Goal: Task Accomplishment & Management: Use online tool/utility

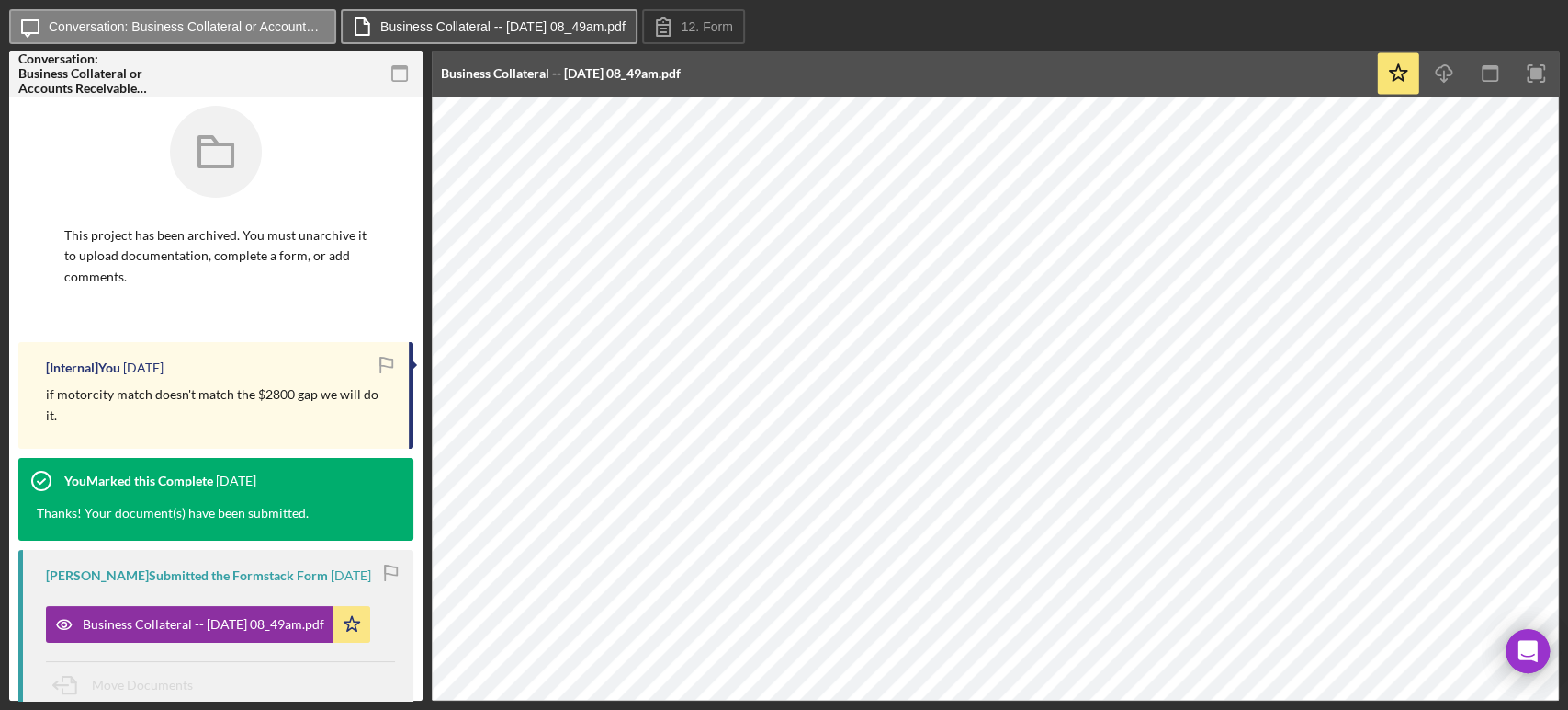
click at [589, 27] on label "Business Collateral -- [DATE] 08_49am.pdf" at bounding box center [502, 27] width 245 height 15
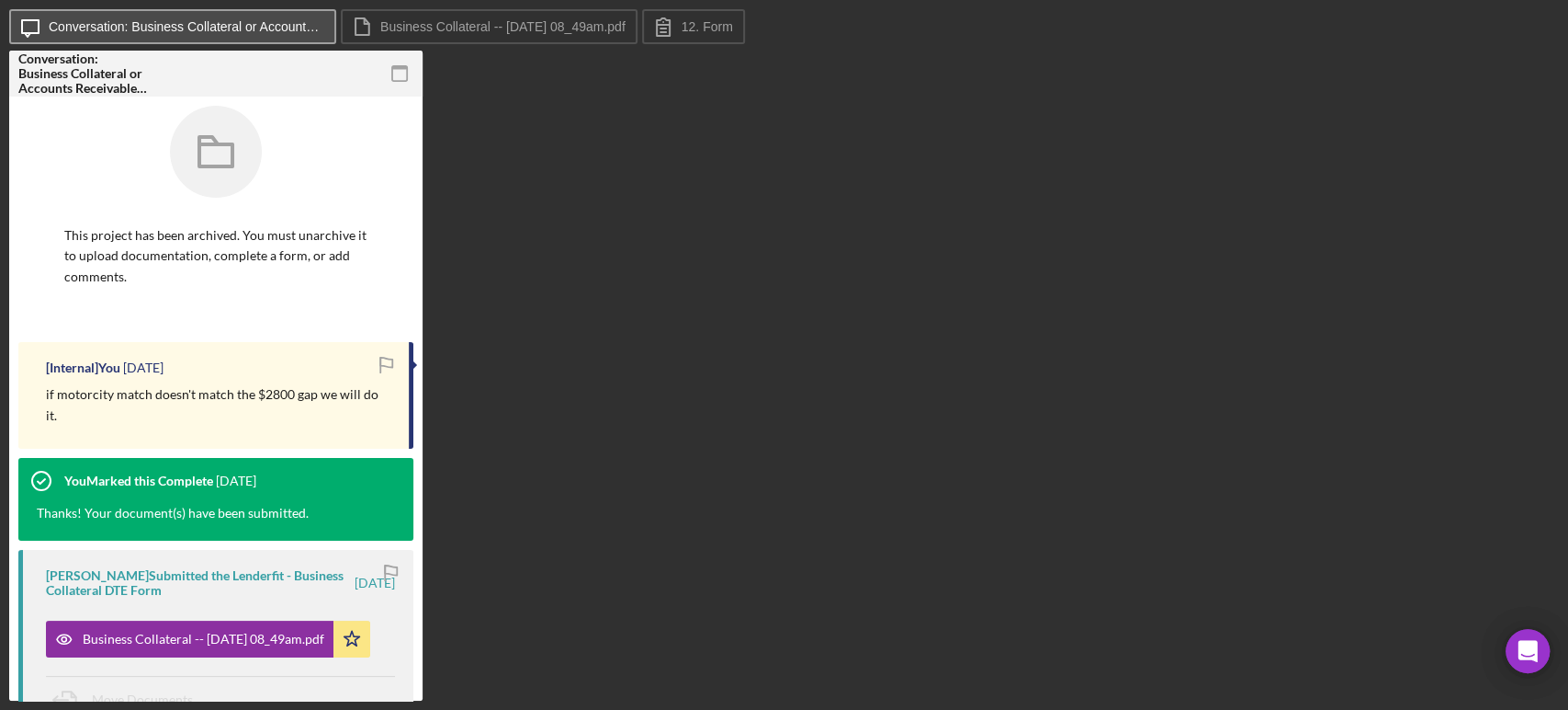
click at [296, 43] on button "Icon/Message Conversation: Business Collateral or Accounts Receivable ([PERSON_…" at bounding box center [172, 27] width 327 height 35
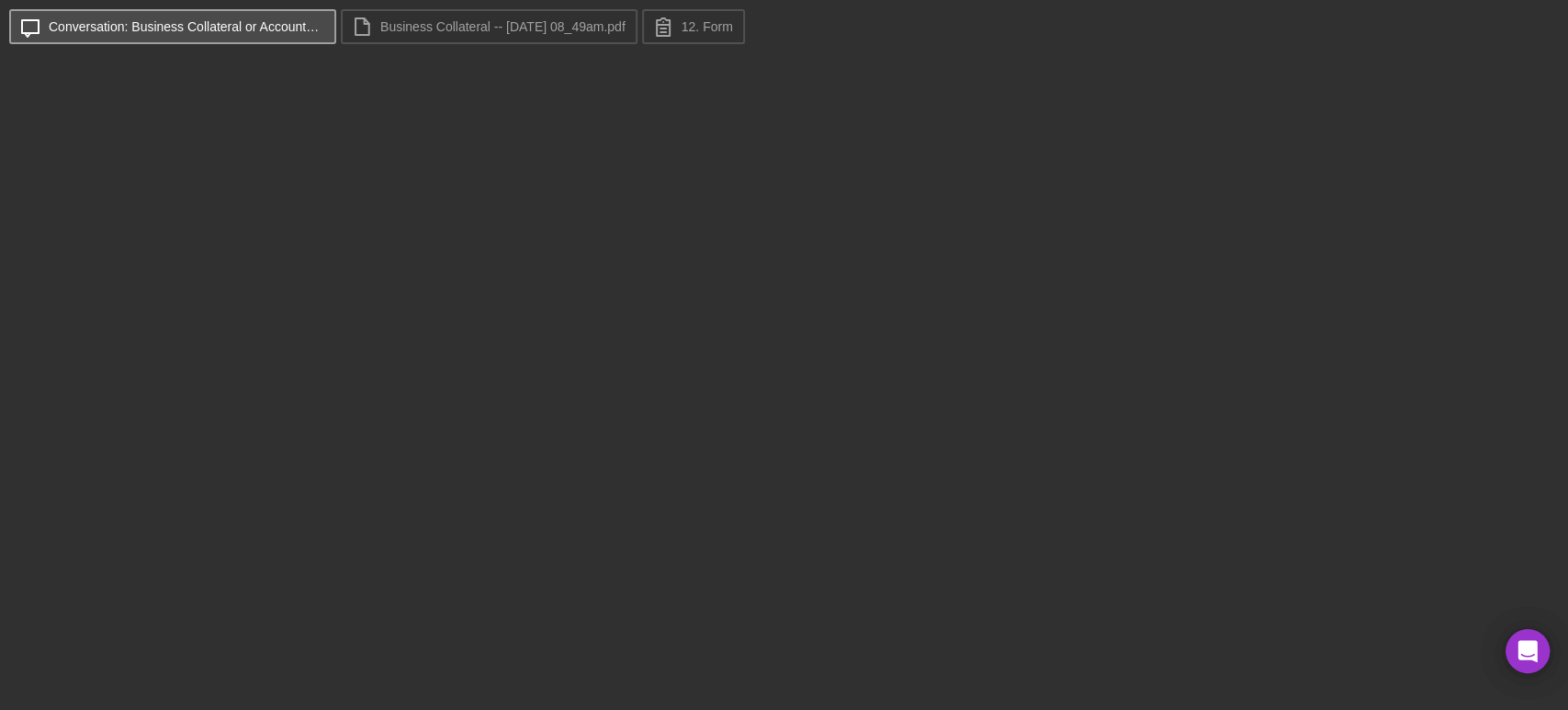
click at [296, 43] on div "Icon/Message Conversation: Business Collateral or Accounts Receivable ([PERSON_…" at bounding box center [784, 27] width 1550 height 37
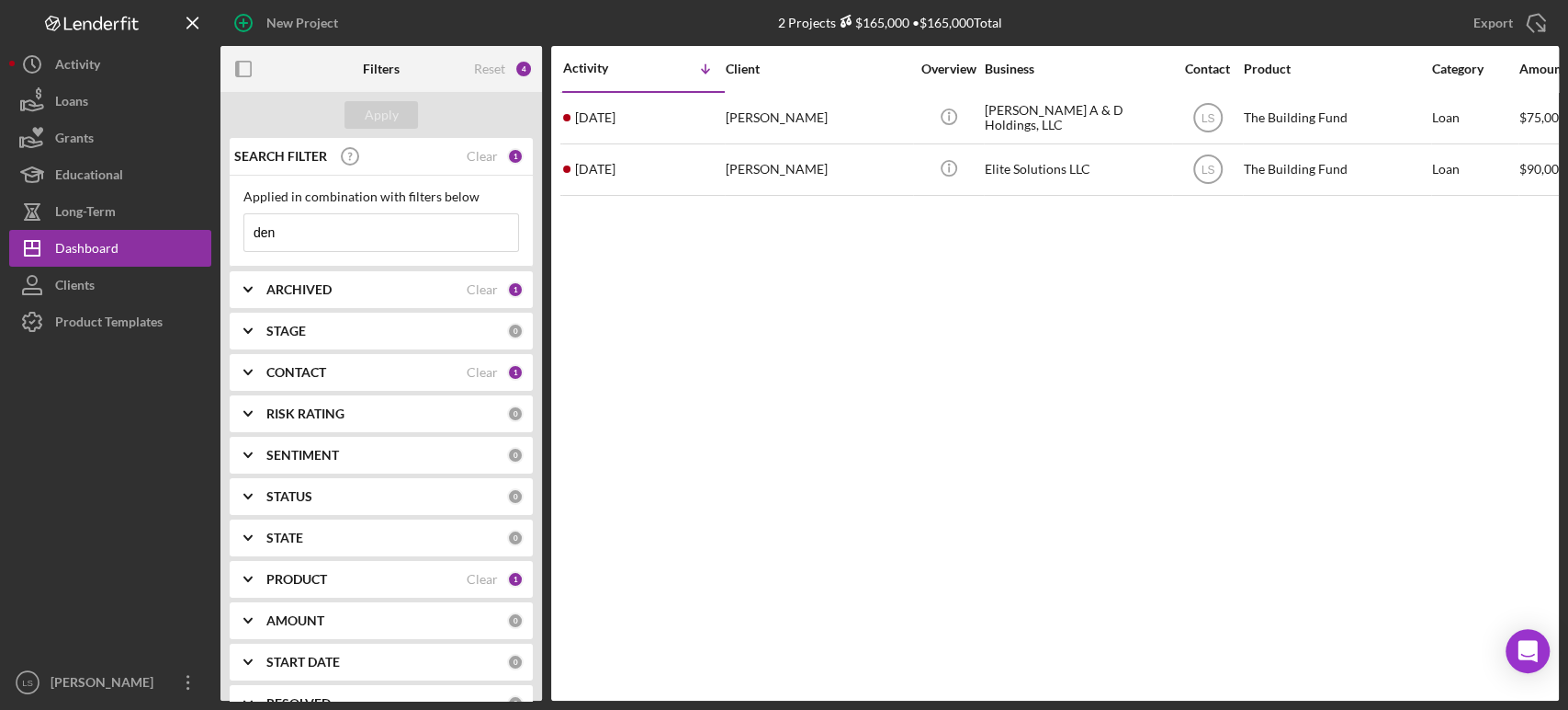
click at [329, 235] on input "den" at bounding box center [381, 232] width 274 height 37
type input "d"
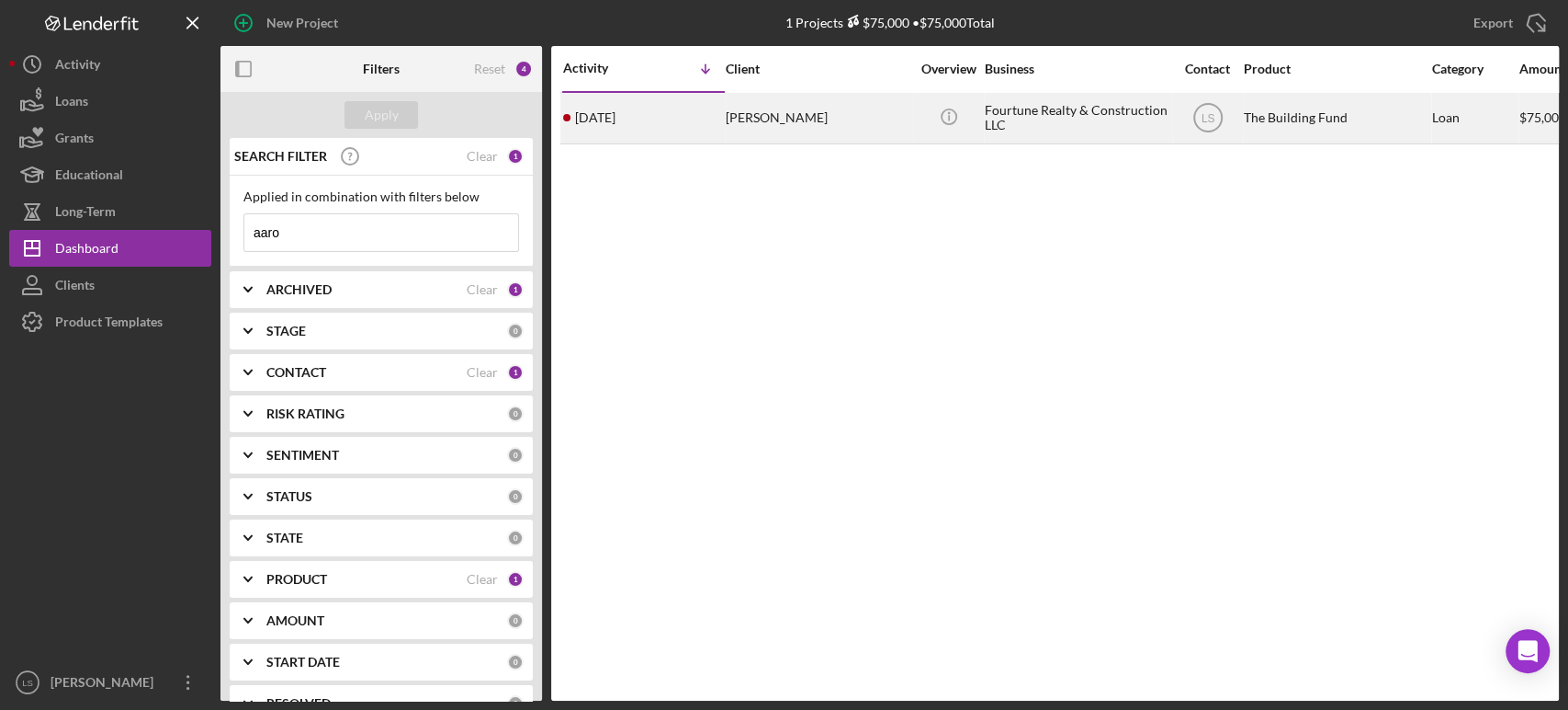
type input "aaro"
click at [852, 129] on div "Aaron Ellison II" at bounding box center [818, 118] width 184 height 48
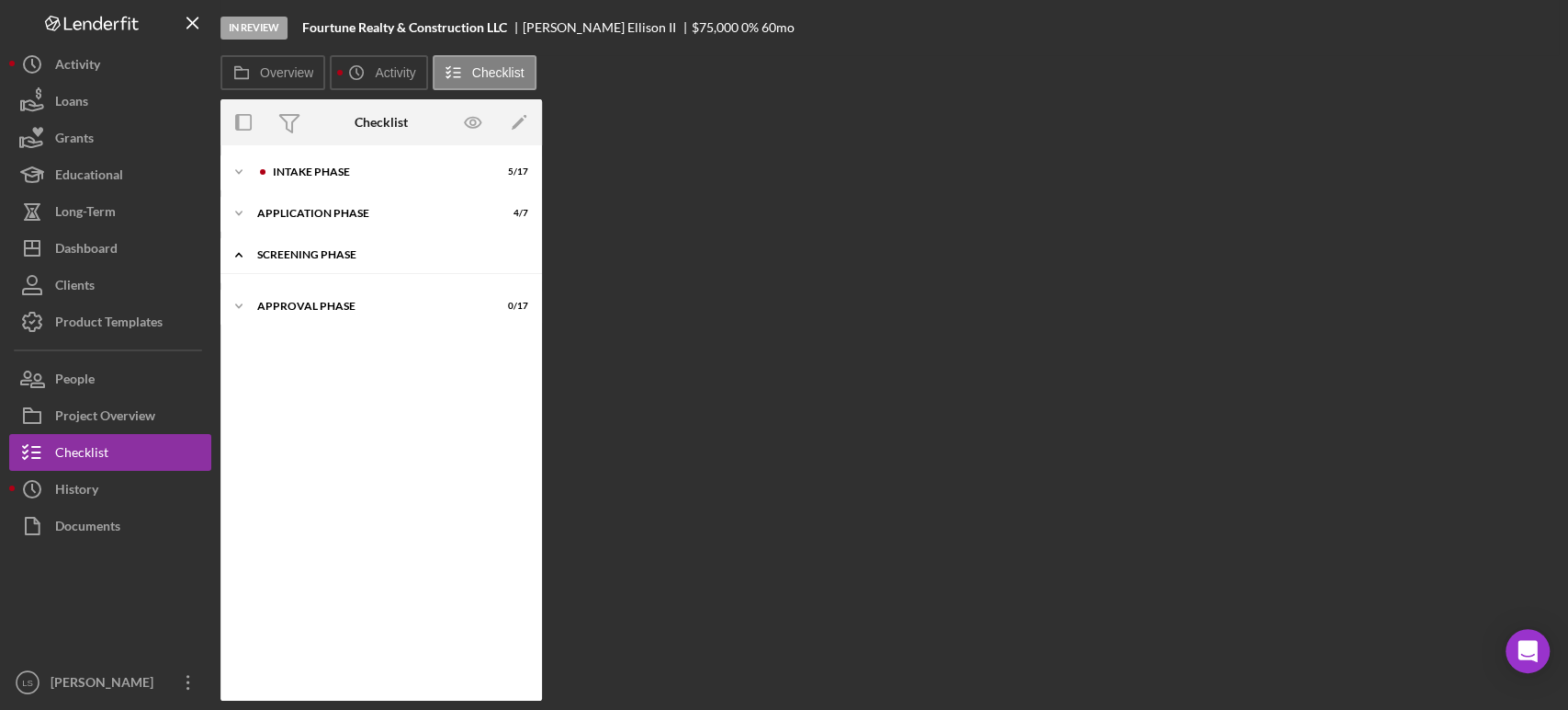
click at [394, 262] on div "Icon/Expander Screening Phase 0 / 4" at bounding box center [381, 255] width 321 height 38
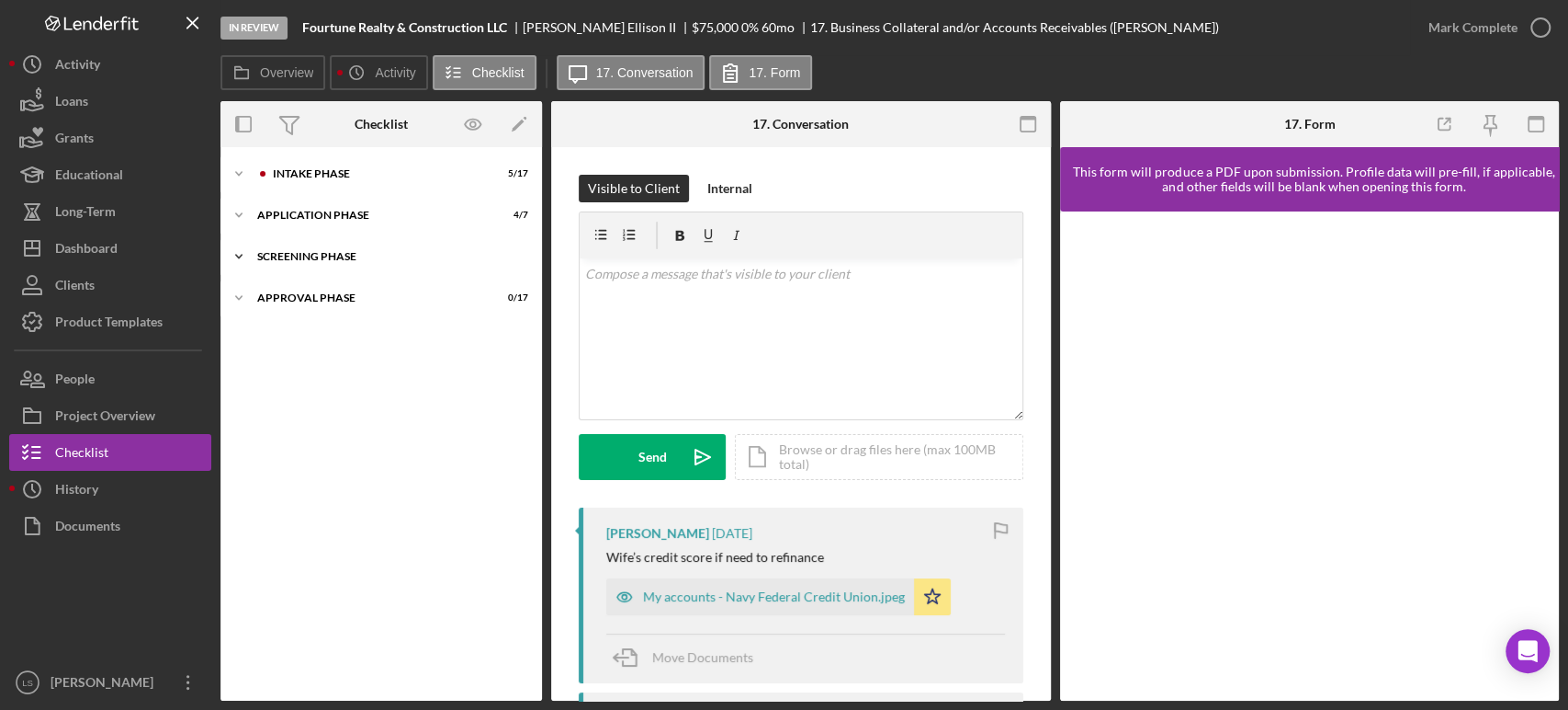
click at [331, 266] on div "Icon/Expander Screening Phase 0 / 4" at bounding box center [381, 256] width 321 height 37
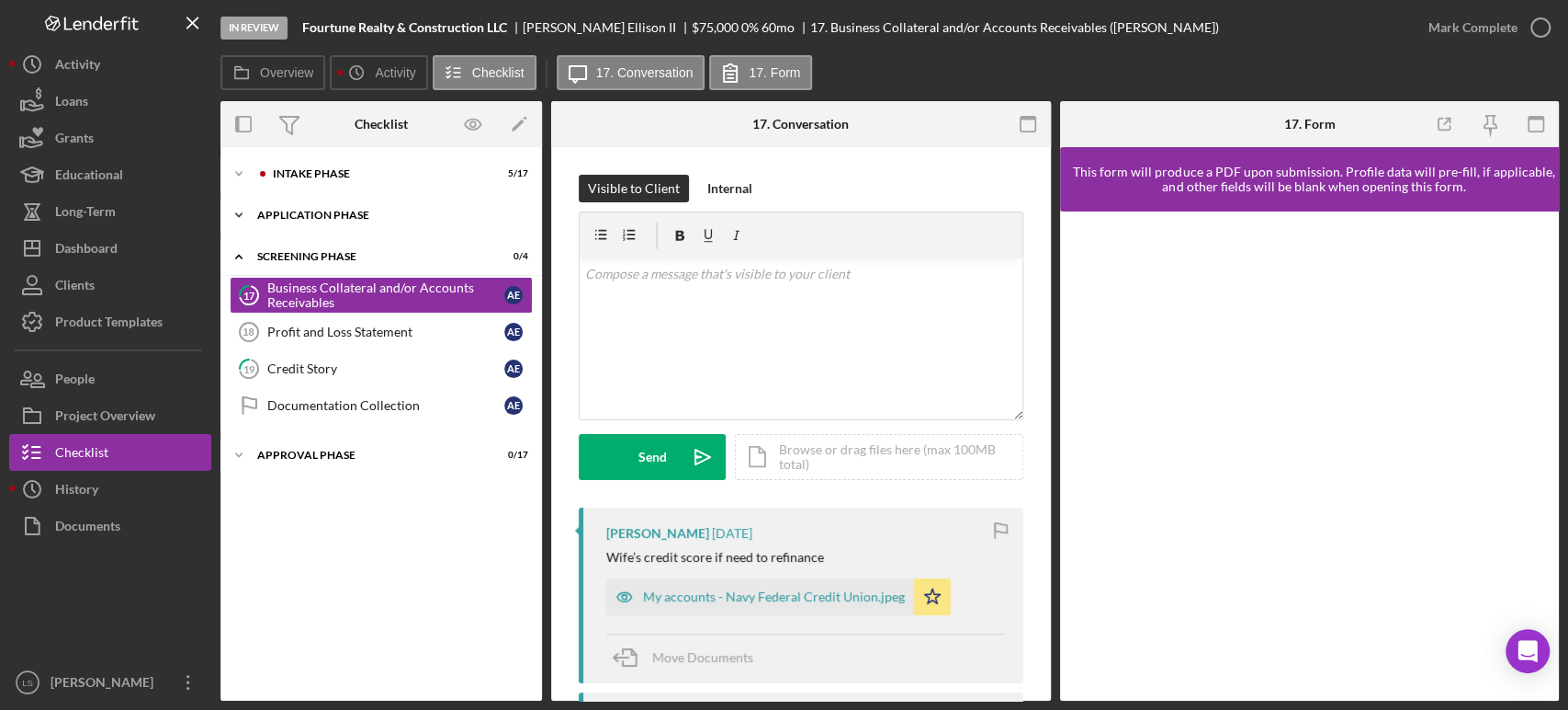
click at [374, 225] on div "Icon/Expander Application Phase 4 / 7" at bounding box center [381, 215] width 321 height 37
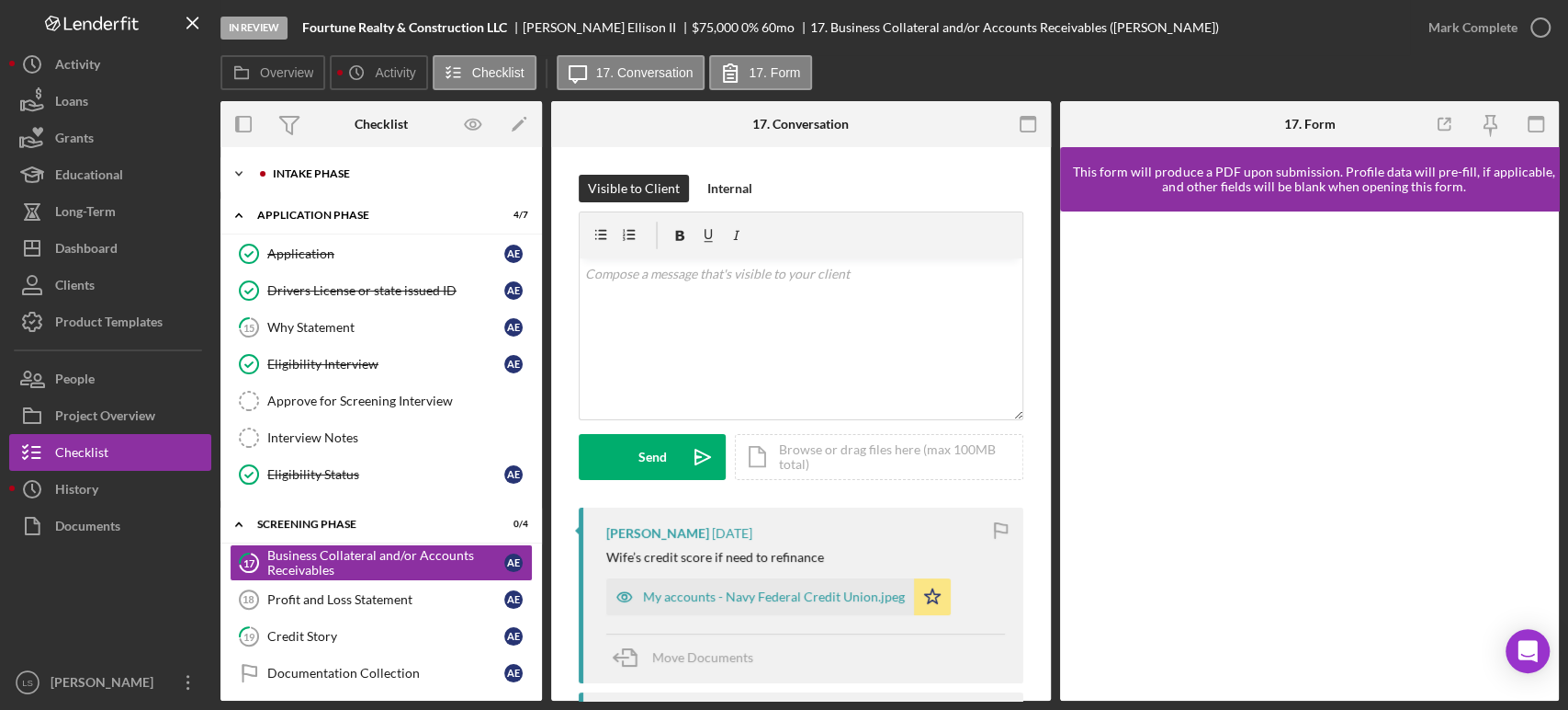
click at [408, 180] on div "Icon/Expander Intake Phase 5 / 17" at bounding box center [381, 173] width 321 height 37
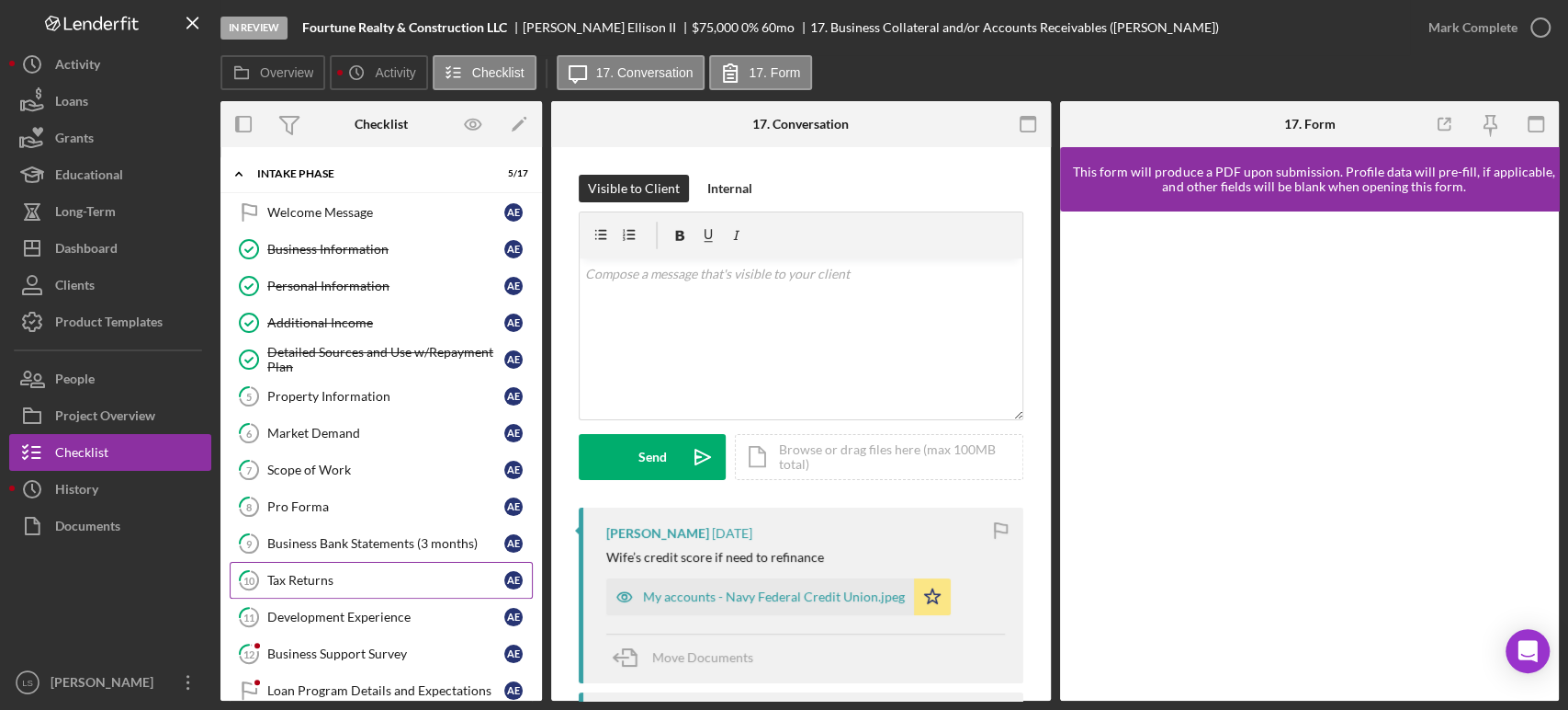
click at [335, 578] on div "Tax Returns" at bounding box center [386, 580] width 237 height 15
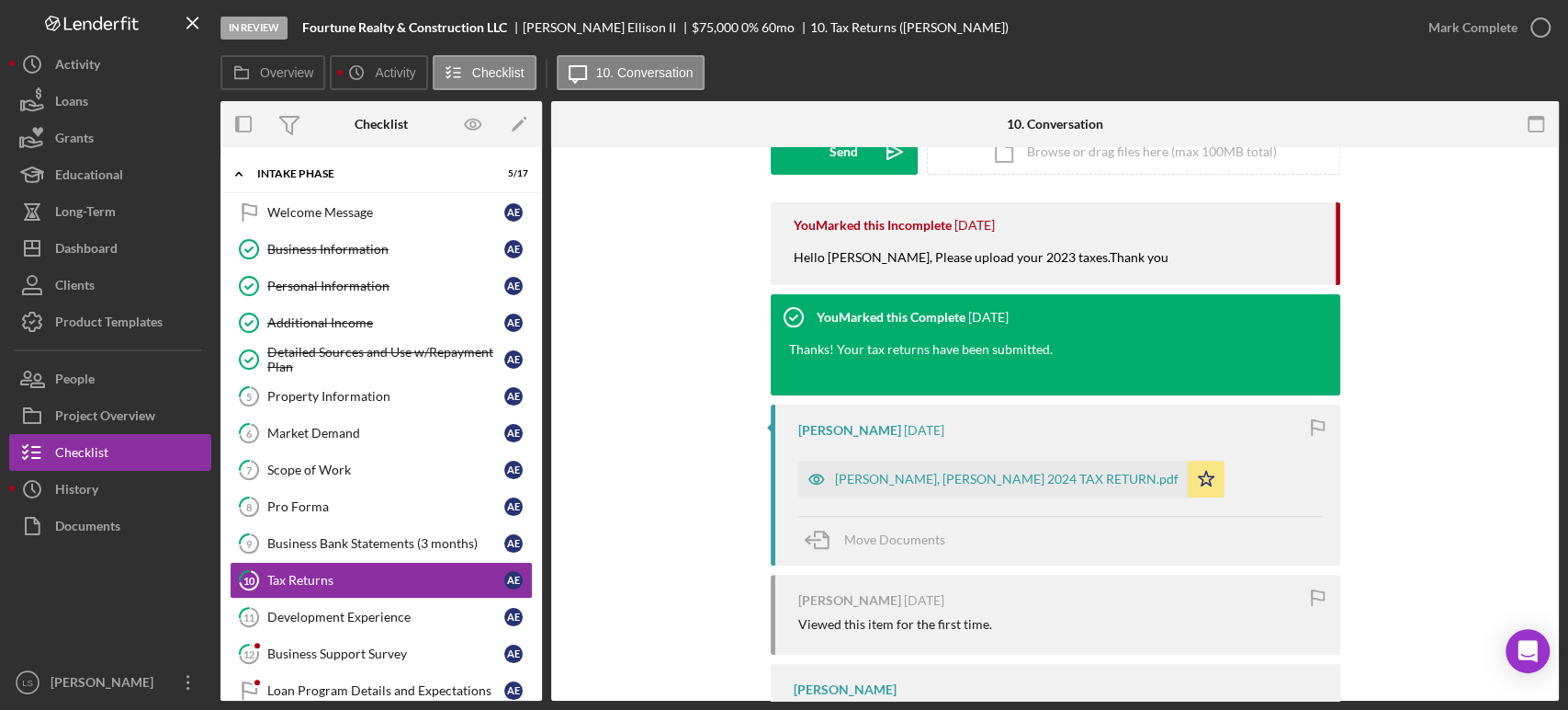
scroll to position [306, 0]
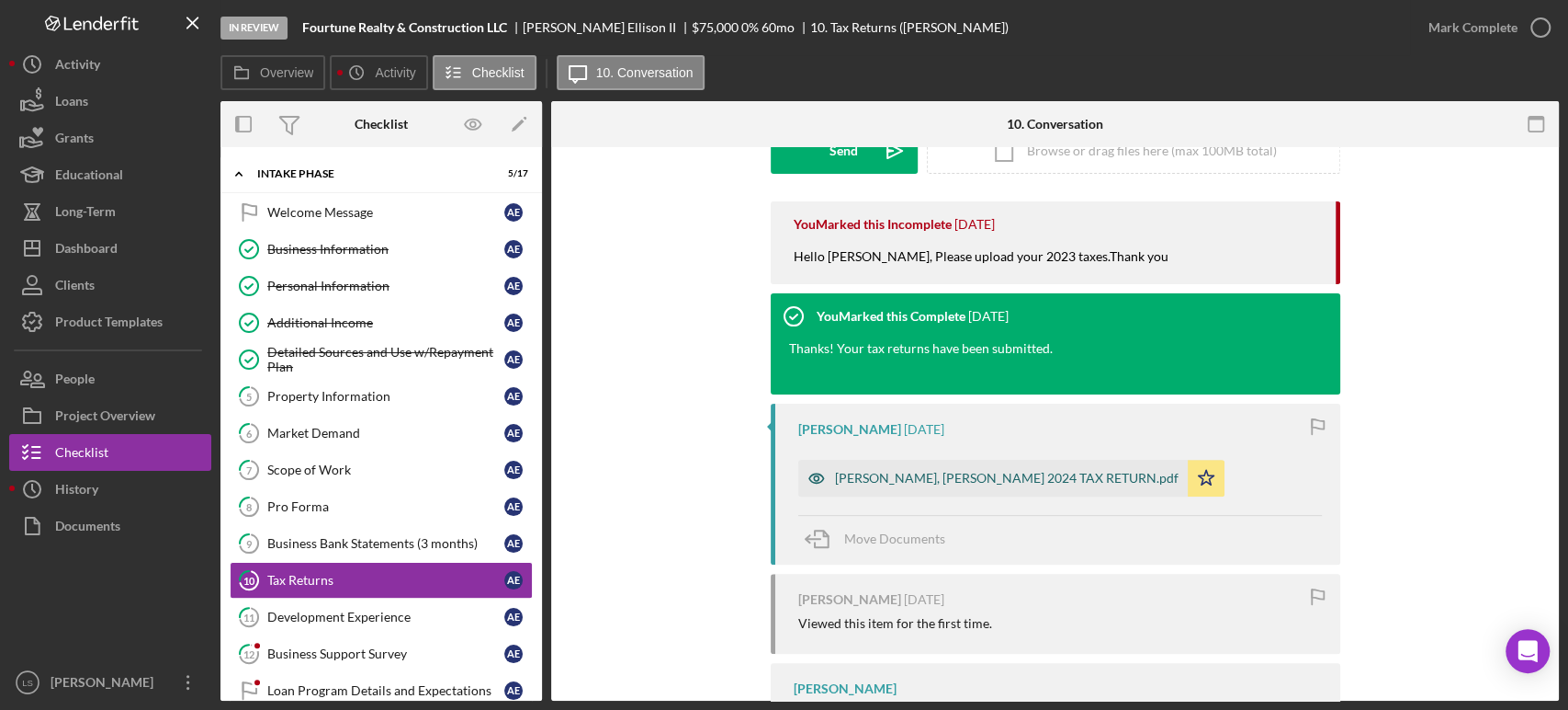
click at [950, 477] on div "ELLISON II, AARON 2024 TAX RETURN.pdf" at bounding box center [1006, 478] width 344 height 15
